Goal: Task Accomplishment & Management: Manage account settings

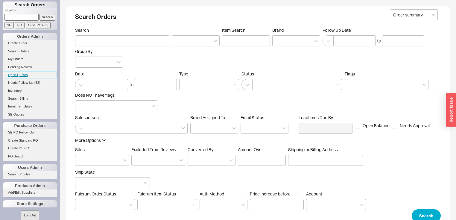
click at [19, 75] on link "Open Quotes" at bounding box center [30, 75] width 54 height 6
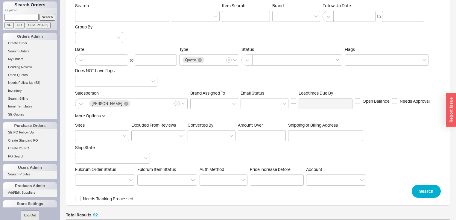
scroll to position [120, 0]
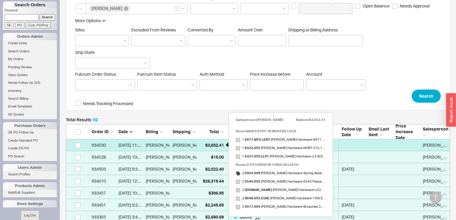
click at [207, 145] on span "$3,652.41" at bounding box center [214, 144] width 19 height 5
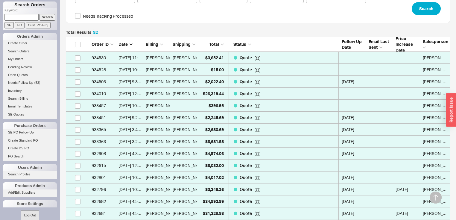
scroll to position [191, 0]
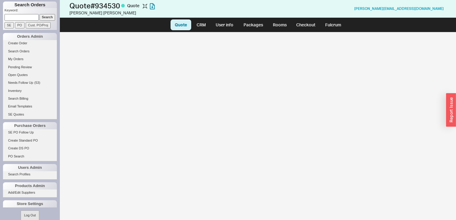
select select "LOW"
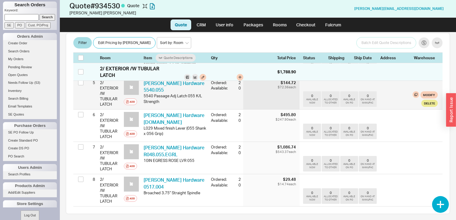
scroll to position [263, 0]
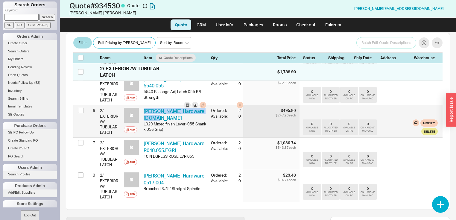
drag, startPoint x: 174, startPoint y: 102, endPoint x: 144, endPoint y: 98, distance: 30.4
click at [144, 108] on div "Baldwin Hardware L029.M10.MR BLD L029.M10.MR" at bounding box center [174, 114] width 62 height 13
copy link "Baldwin Hardware L029.M10.MR"
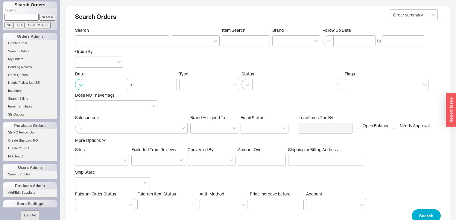
click at [82, 86] on button "button" at bounding box center [80, 84] width 11 height 11
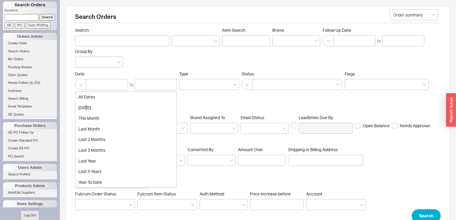
click at [86, 107] on div "today" at bounding box center [125, 107] width 101 height 11
type input "08/18/2025"
type input "08/19/2025"
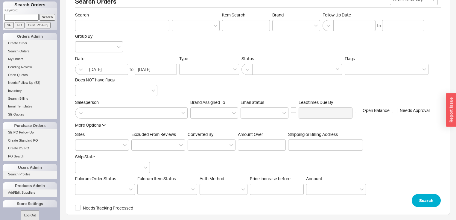
scroll to position [17, 0]
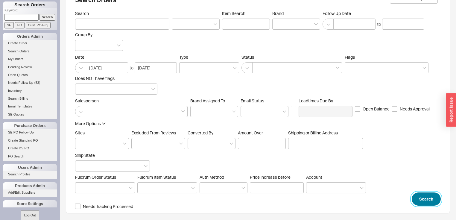
click at [426, 196] on button "Search" at bounding box center [425, 198] width 29 height 13
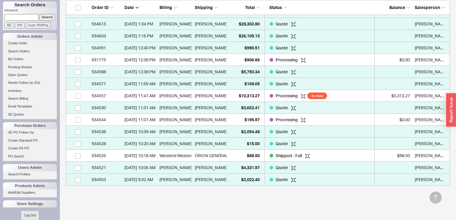
scroll to position [335, 0]
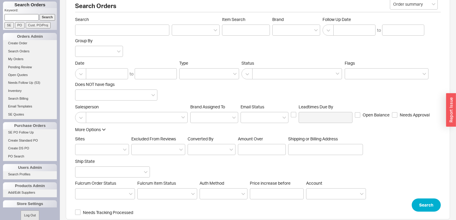
scroll to position [17, 0]
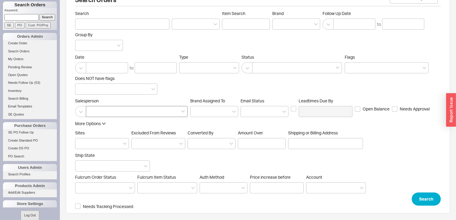
click at [182, 112] on div at bounding box center [137, 111] width 102 height 11
click at [93, 112] on input at bounding box center [91, 111] width 4 height 7
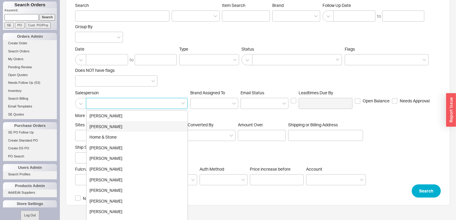
scroll to position [32, 0]
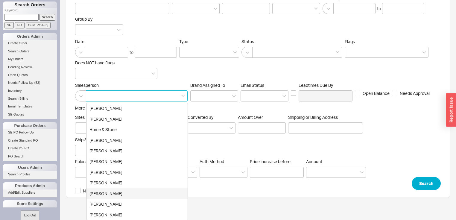
click at [124, 191] on div "[PERSON_NAME]" at bounding box center [136, 193] width 101 height 11
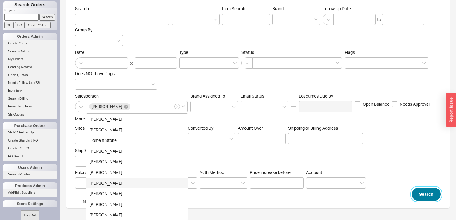
click at [427, 193] on button "Search" at bounding box center [425, 193] width 29 height 13
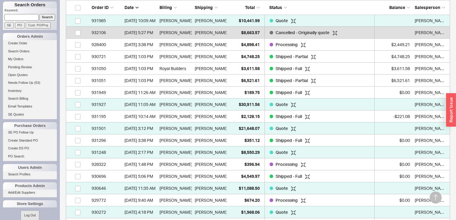
scroll to position [550, 0]
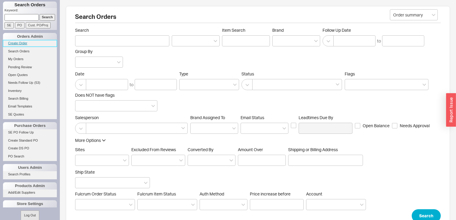
click at [26, 43] on link "Create Order" at bounding box center [30, 43] width 54 height 6
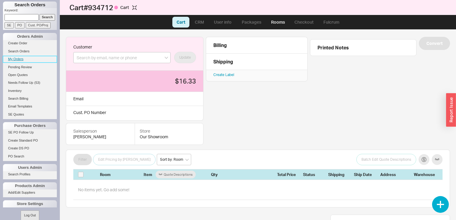
click at [20, 58] on link "My Orders" at bounding box center [30, 59] width 54 height 6
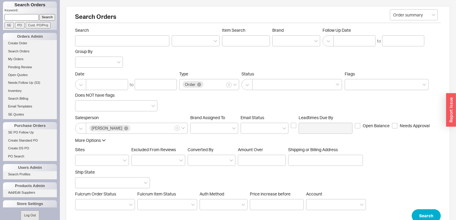
scroll to position [3323, 380]
